Goal: Register for event/course: Sign up to attend an event or enroll in a course

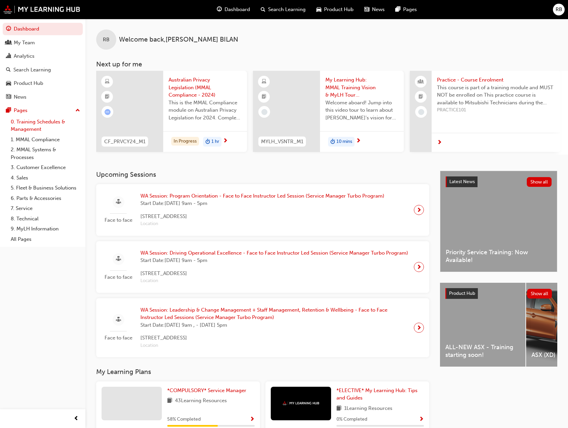
click at [29, 123] on link "0. Training Schedules & Management" at bounding box center [45, 126] width 75 height 18
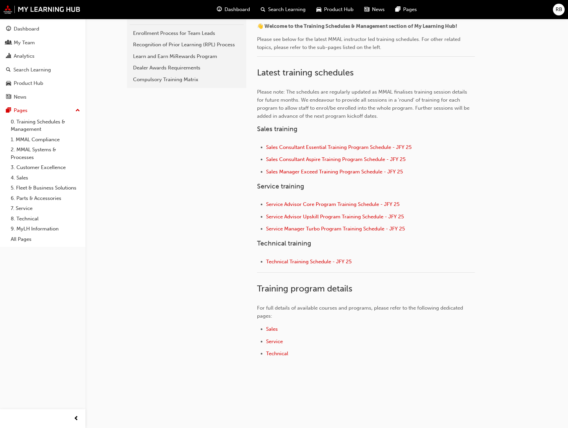
scroll to position [176, 0]
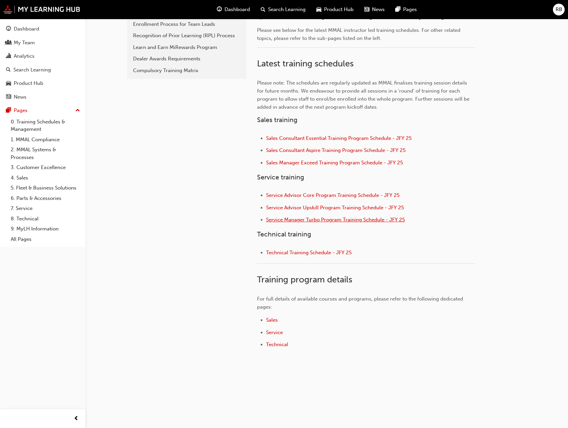
click at [310, 220] on span "Service Manager Turbo Program Training Schedule - JFY 25" at bounding box center [335, 220] width 139 height 6
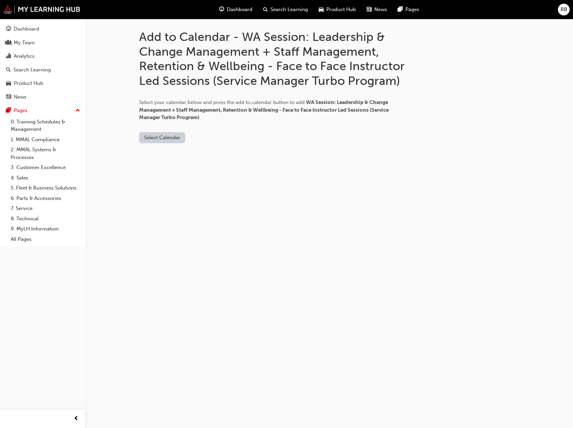
click at [160, 136] on button "Select Calendar" at bounding box center [162, 137] width 46 height 11
click at [115, 139] on div "Add to Calendar - WA Session: Leadership & Change Management + Staff Management…" at bounding box center [286, 214] width 573 height 428
click at [161, 136] on button "Select Calendar" at bounding box center [162, 137] width 46 height 11
click at [160, 153] on div "Outlook.com" at bounding box center [162, 154] width 41 height 8
click at [221, 136] on button "Add to Calendar" at bounding box center [219, 137] width 48 height 11
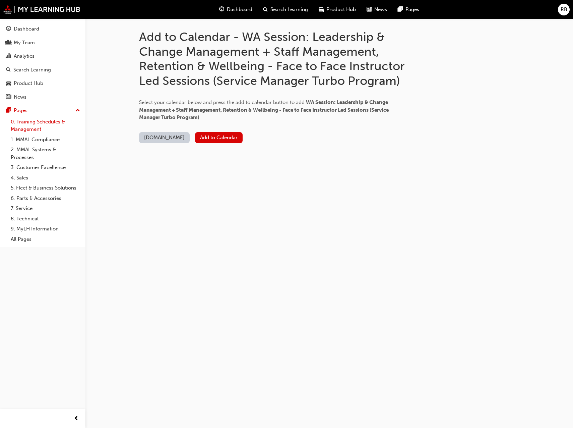
click at [25, 124] on link "0. Training Schedules & Management" at bounding box center [45, 126] width 75 height 18
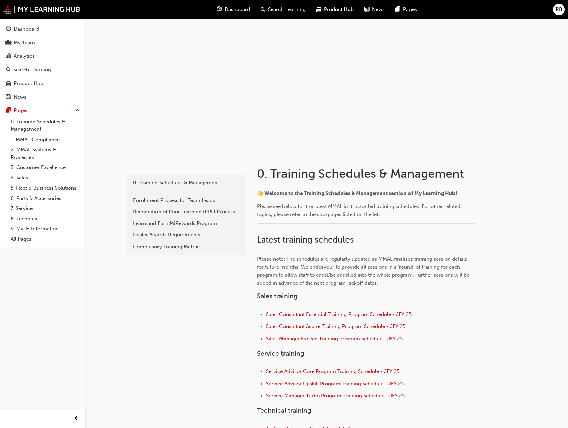
scroll to position [34, 0]
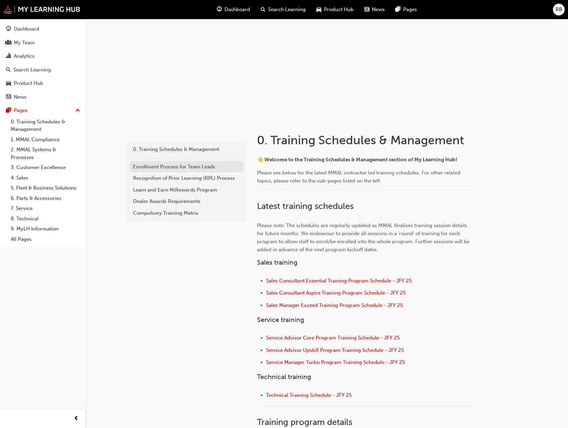
click at [161, 167] on div "Enrollment Process for Team Leads" at bounding box center [186, 167] width 107 height 8
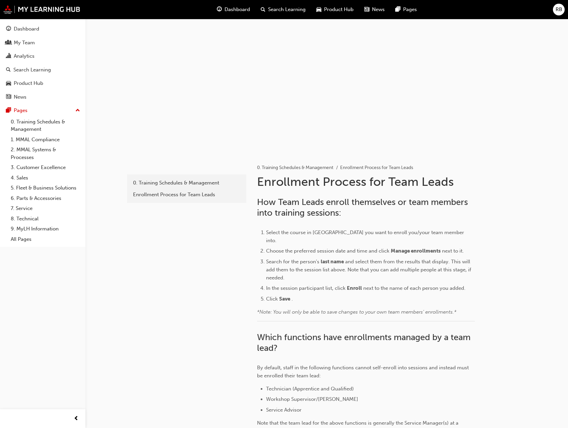
scroll to position [64, 0]
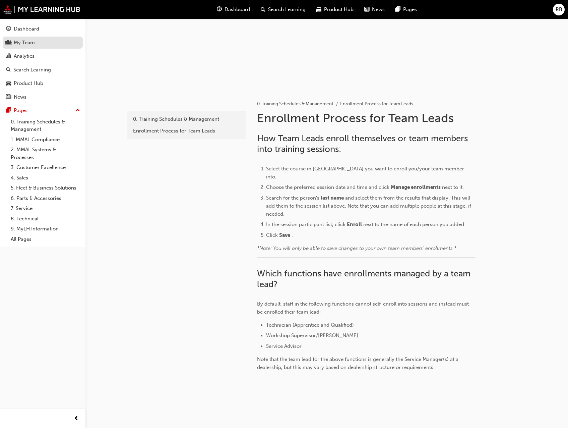
click at [20, 44] on div "My Team" at bounding box center [24, 43] width 21 height 8
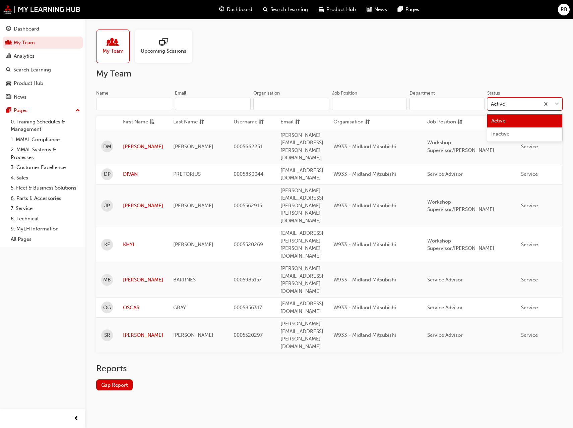
click at [558, 104] on span "down-icon" at bounding box center [557, 104] width 5 height 9
click at [492, 104] on input "Status option Active focused, 1 of 2. 2 results available. Use Up and Down to c…" at bounding box center [491, 104] width 1 height 6
click at [558, 104] on span "down-icon" at bounding box center [557, 104] width 5 height 9
click at [492, 104] on input "Status option Active focused, 1 of 2. 2 results available. Use Up and Down to c…" at bounding box center [491, 104] width 1 height 6
click at [150, 51] on span "Upcoming Sessions" at bounding box center [164, 51] width 46 height 8
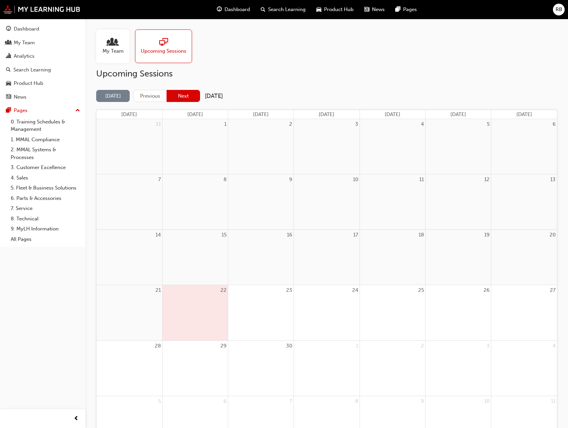
click at [183, 97] on button "Next" at bounding box center [184, 96] width 34 height 12
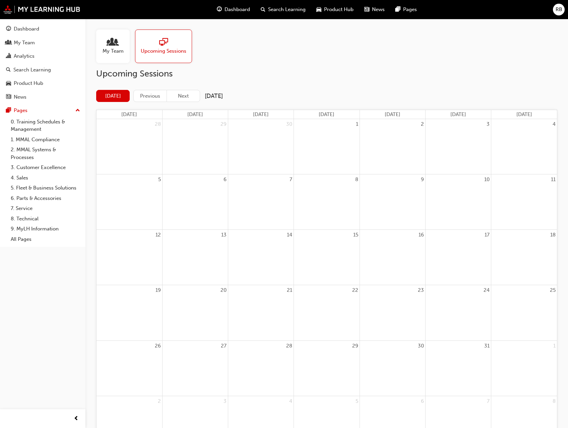
click at [183, 97] on button "Next" at bounding box center [184, 96] width 34 height 12
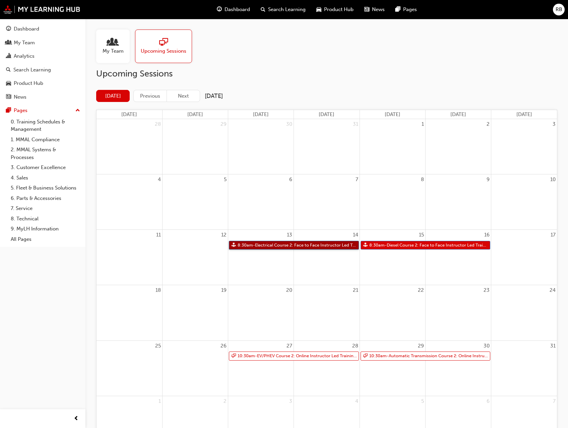
click at [303, 247] on link "8:30am - Electrical Course 2: Face to Face Instructor Led Training - Day 1 & 2 …" at bounding box center [294, 245] width 130 height 9
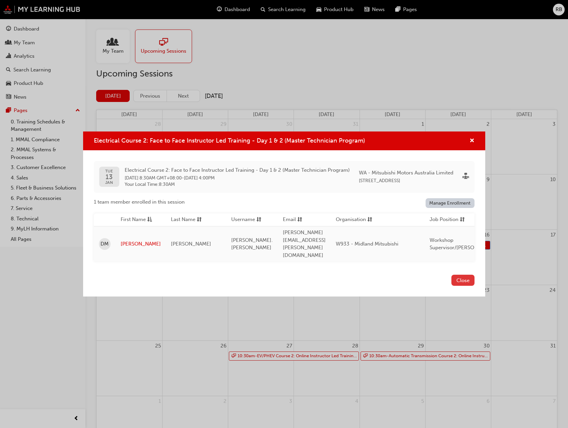
click at [467, 275] on button "Close" at bounding box center [463, 280] width 23 height 11
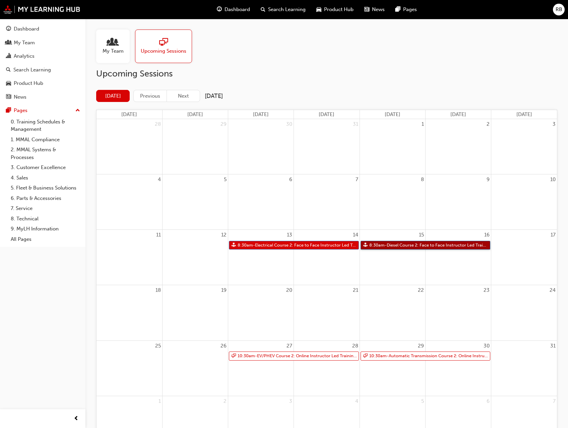
click at [425, 244] on link "8:30am - Diesel Course 2: Face to Face Instructor Led Training (Master Technici…" at bounding box center [426, 245] width 130 height 9
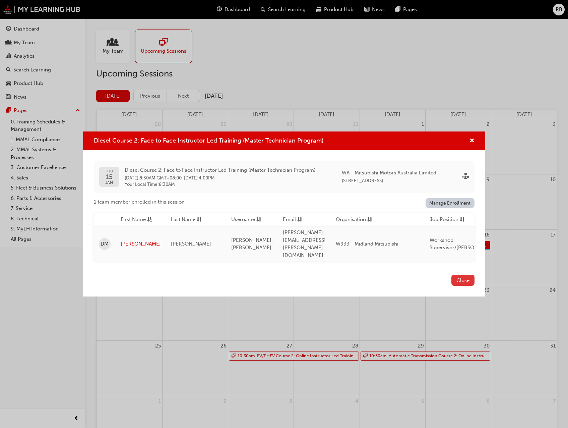
click at [469, 275] on button "Close" at bounding box center [463, 280] width 23 height 11
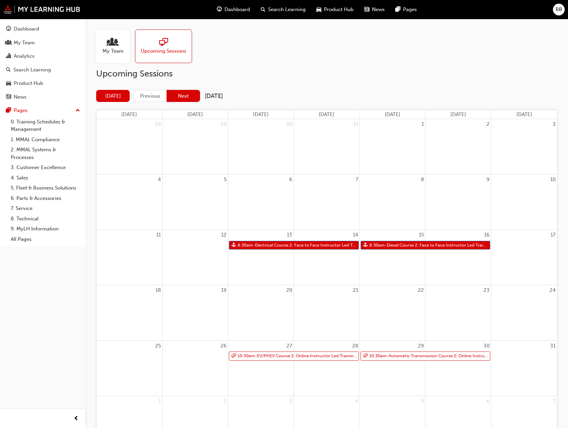
click at [187, 95] on button "Next" at bounding box center [184, 96] width 34 height 12
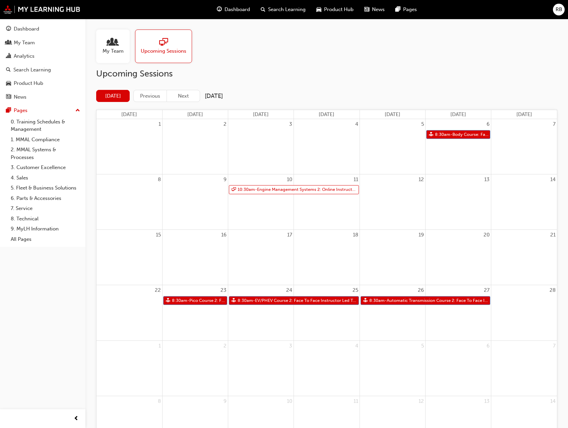
click at [110, 95] on button "Today" at bounding box center [113, 96] width 34 height 12
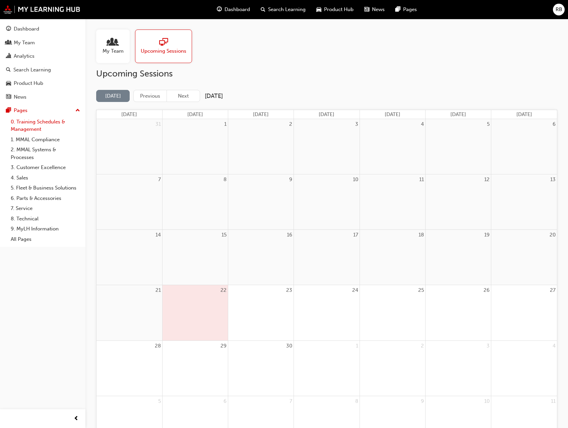
click at [37, 123] on link "0. Training Schedules & Management" at bounding box center [45, 126] width 75 height 18
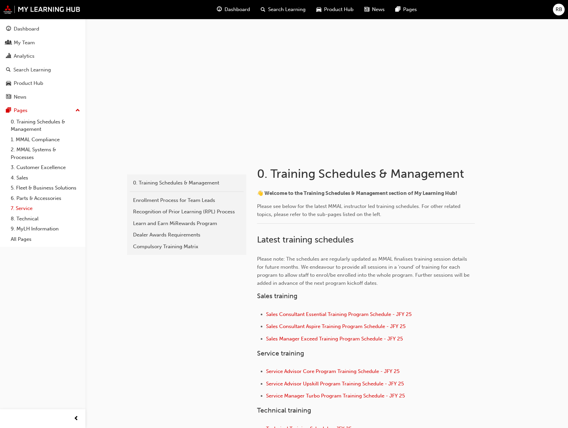
click at [25, 209] on link "7. Service" at bounding box center [45, 208] width 75 height 10
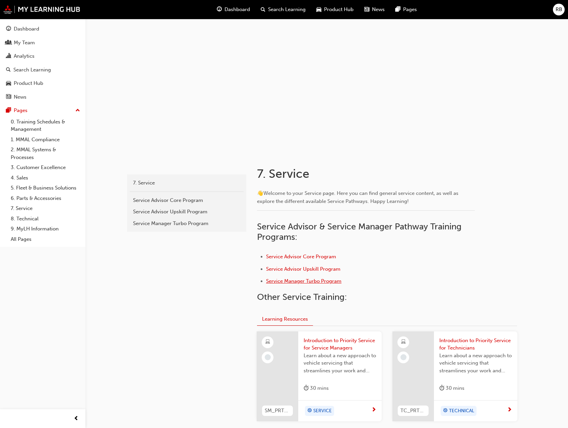
click at [294, 280] on span "Service Manager Turbo Program" at bounding box center [303, 281] width 75 height 6
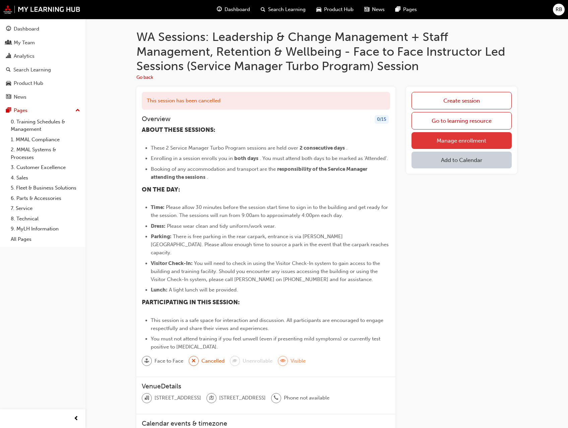
click at [459, 142] on link "Manage enrollment" at bounding box center [462, 140] width 100 height 17
click at [27, 107] on div "Pages" at bounding box center [42, 110] width 73 height 8
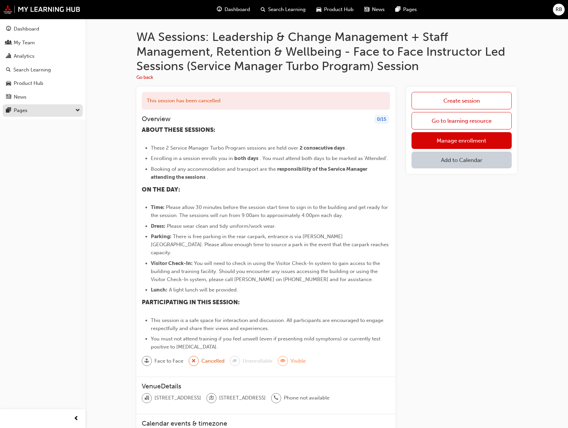
click at [27, 107] on div "Pages" at bounding box center [42, 110] width 73 height 8
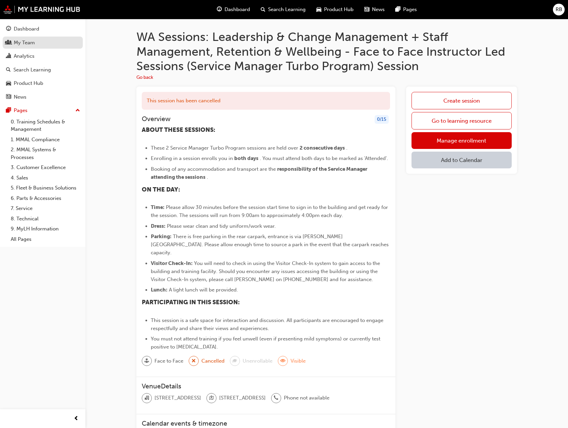
click at [34, 40] on div "My Team" at bounding box center [24, 43] width 21 height 8
